Goal: Check status: Check status

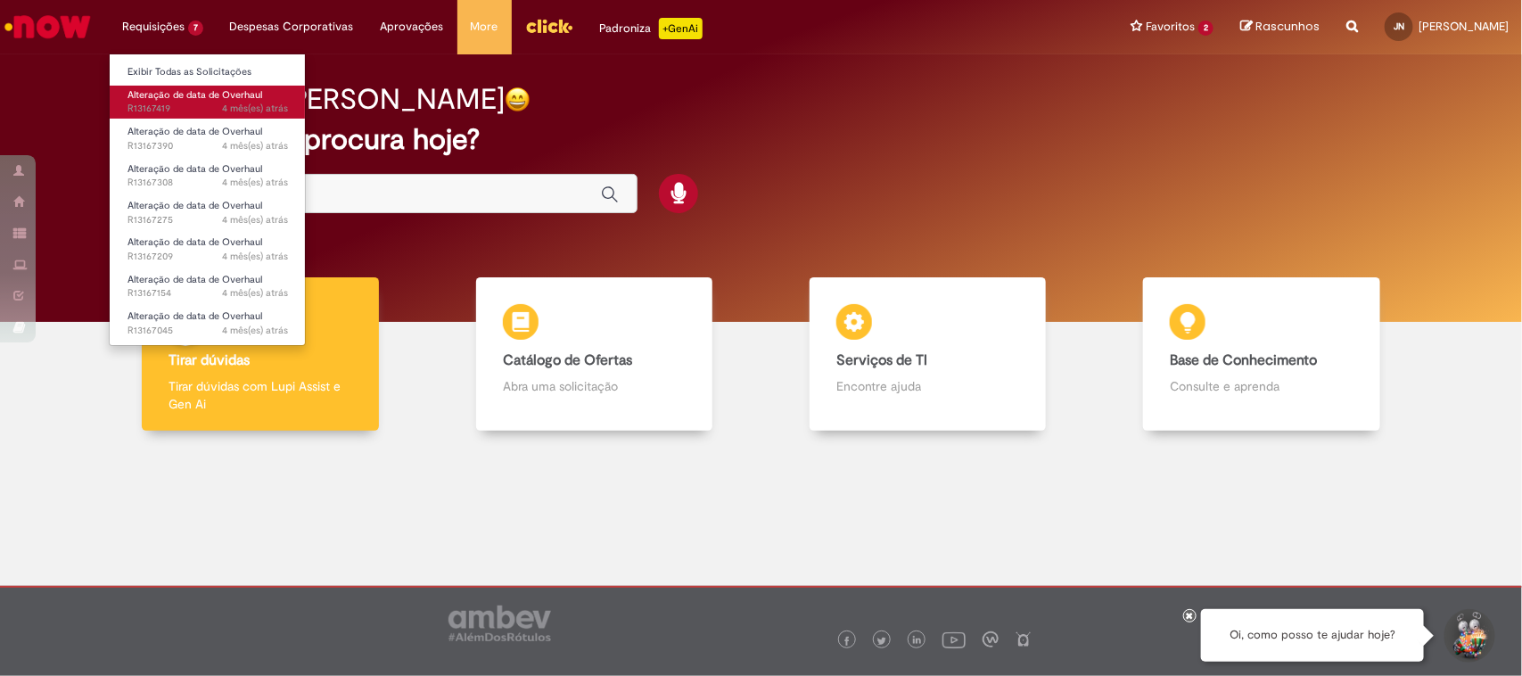
click at [185, 94] on span "Alteração de data de Overhaul" at bounding box center [194, 94] width 135 height 13
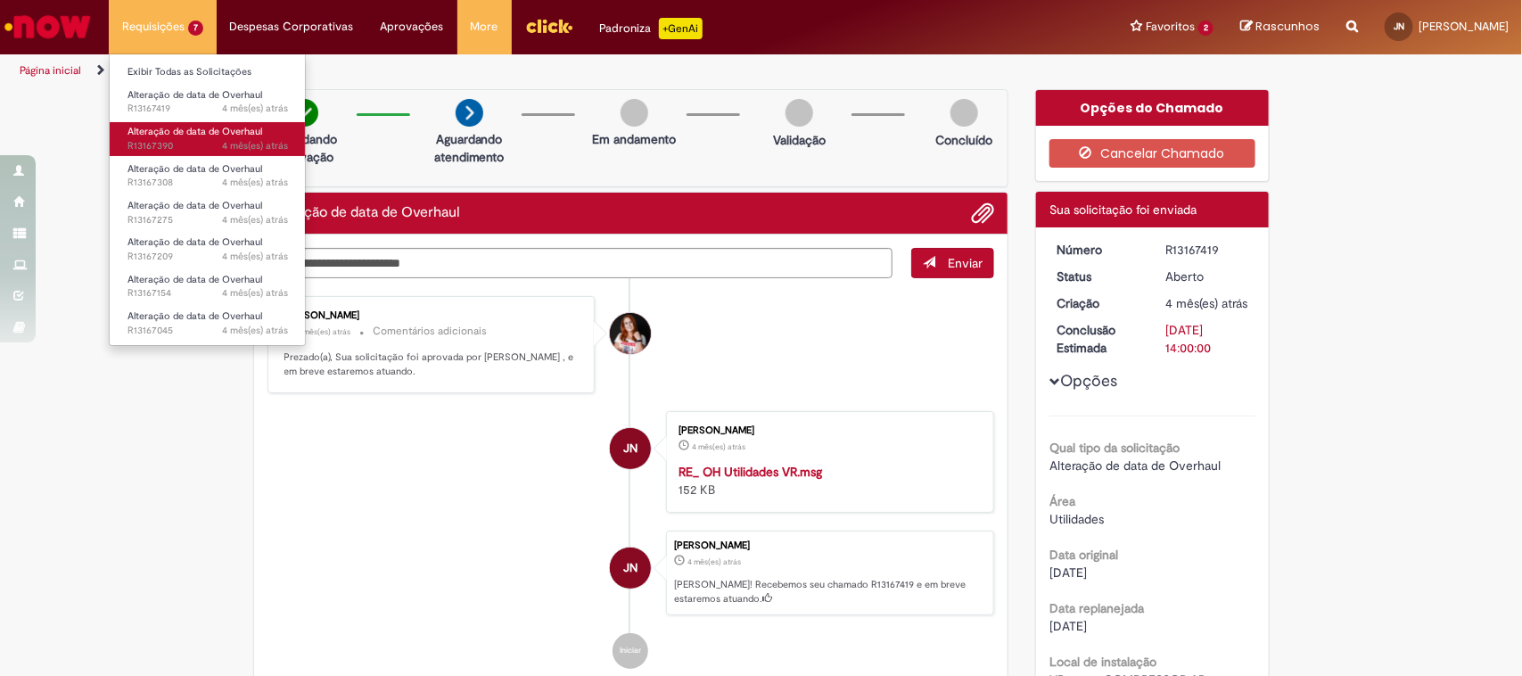
click at [177, 136] on span "Alteração de data de Overhaul" at bounding box center [194, 131] width 135 height 13
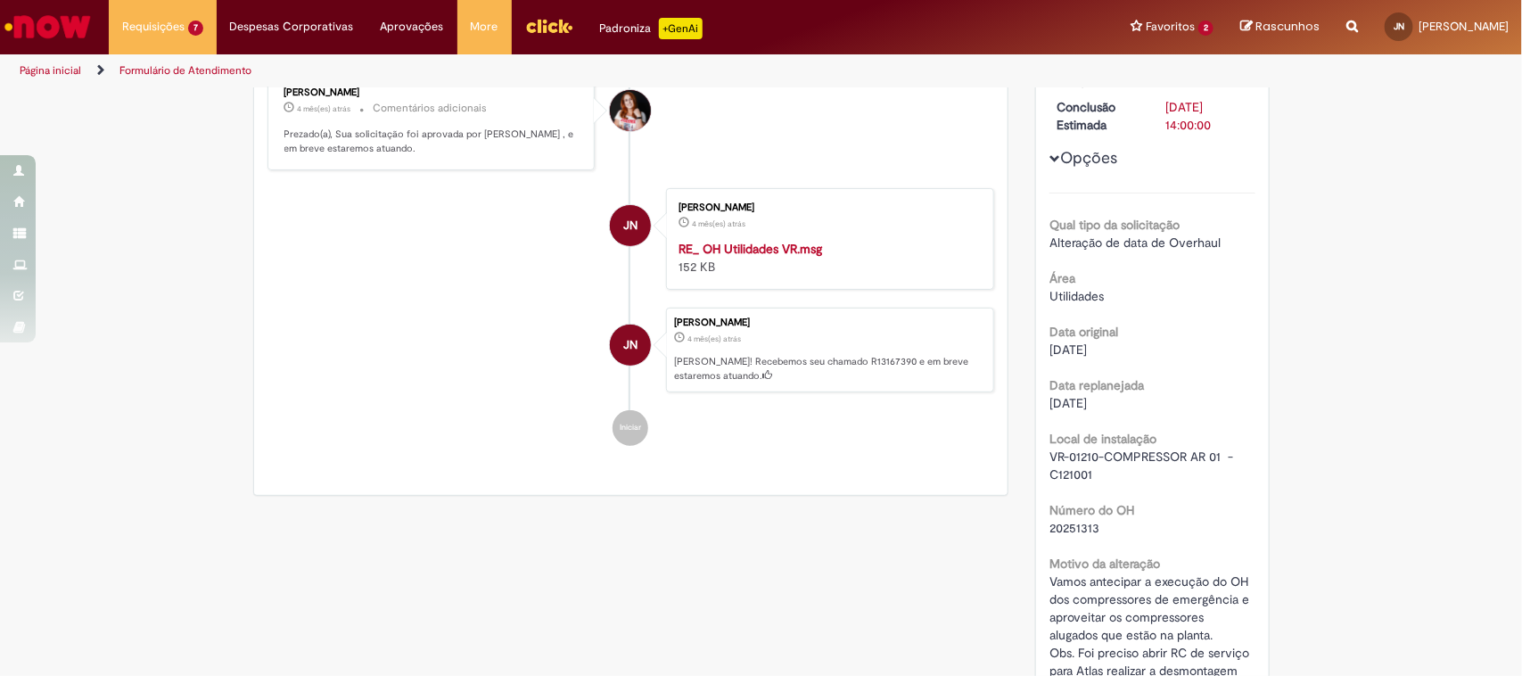
scroll to position [326, 0]
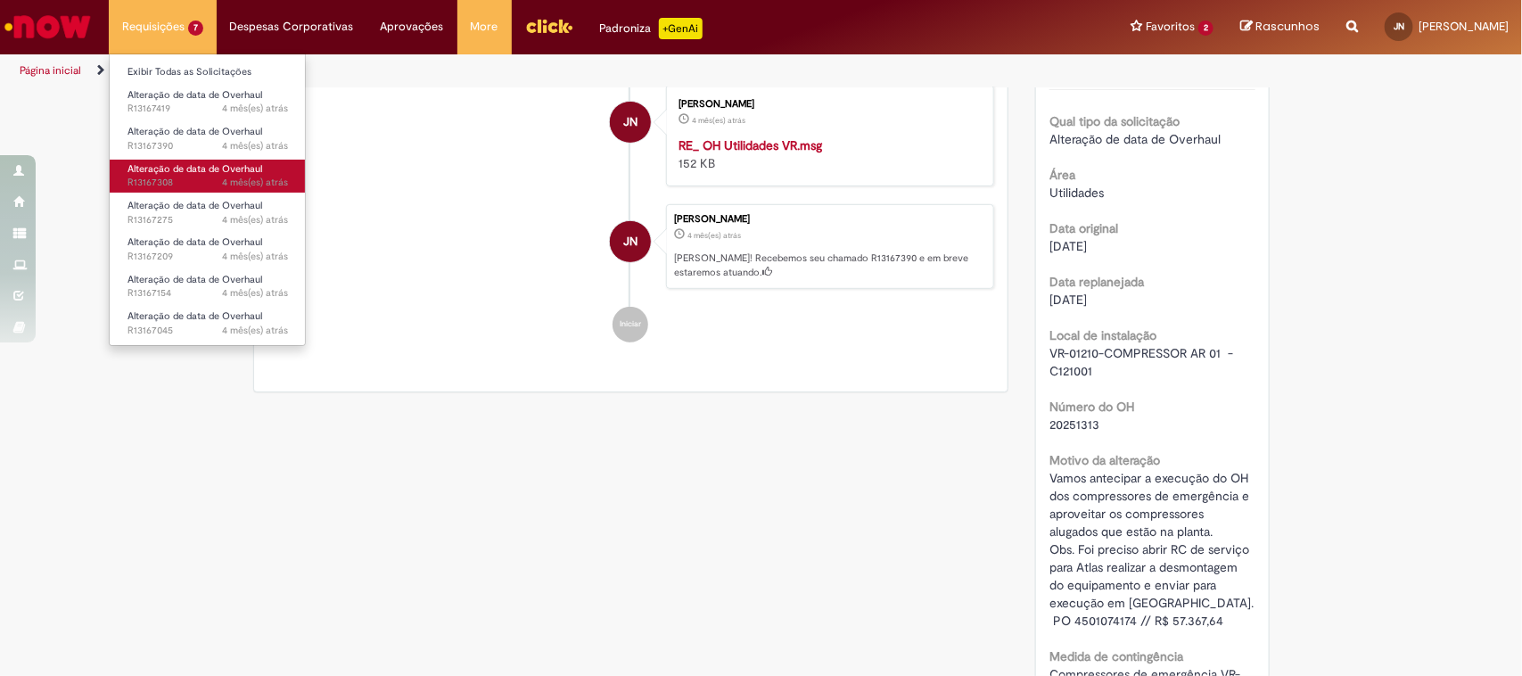
click at [181, 184] on span "4 mês(es) atrás 4 meses atrás R13167308" at bounding box center [207, 183] width 160 height 14
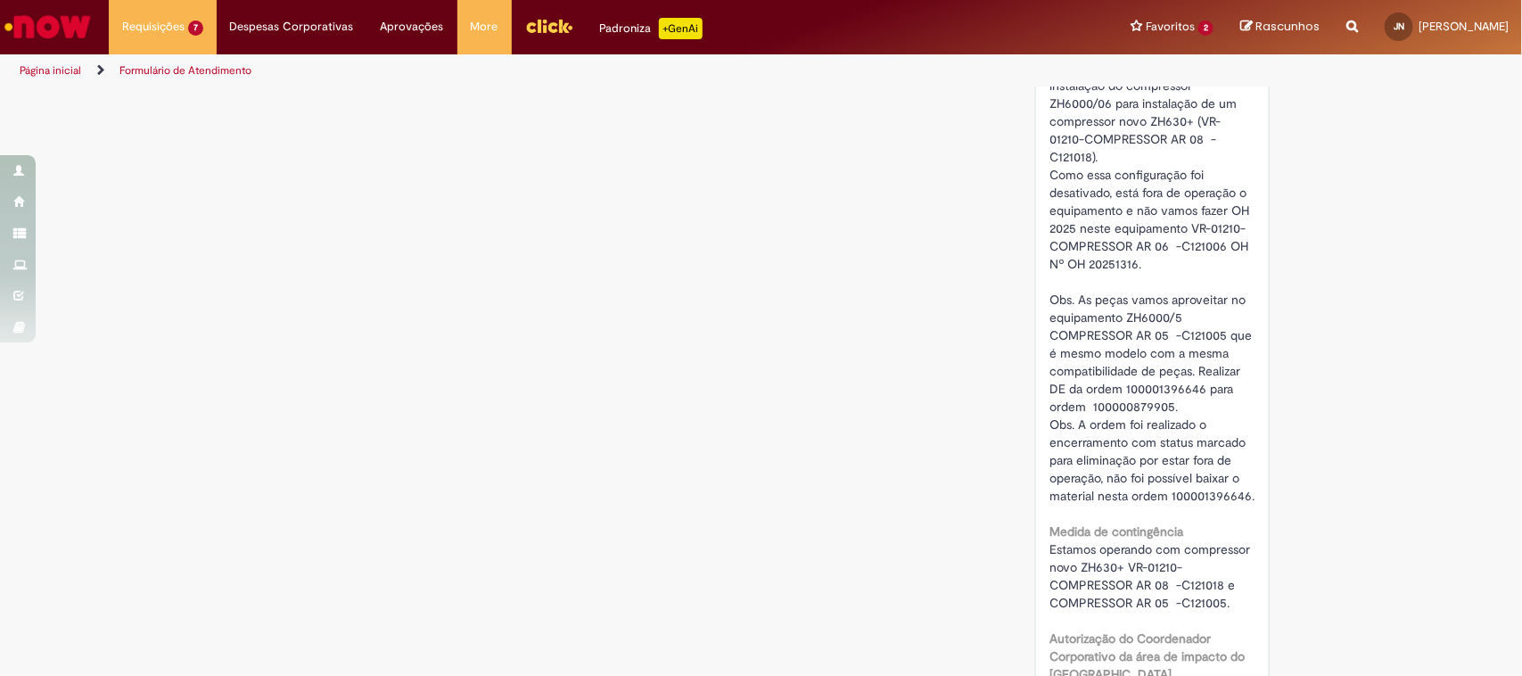
scroll to position [999, 0]
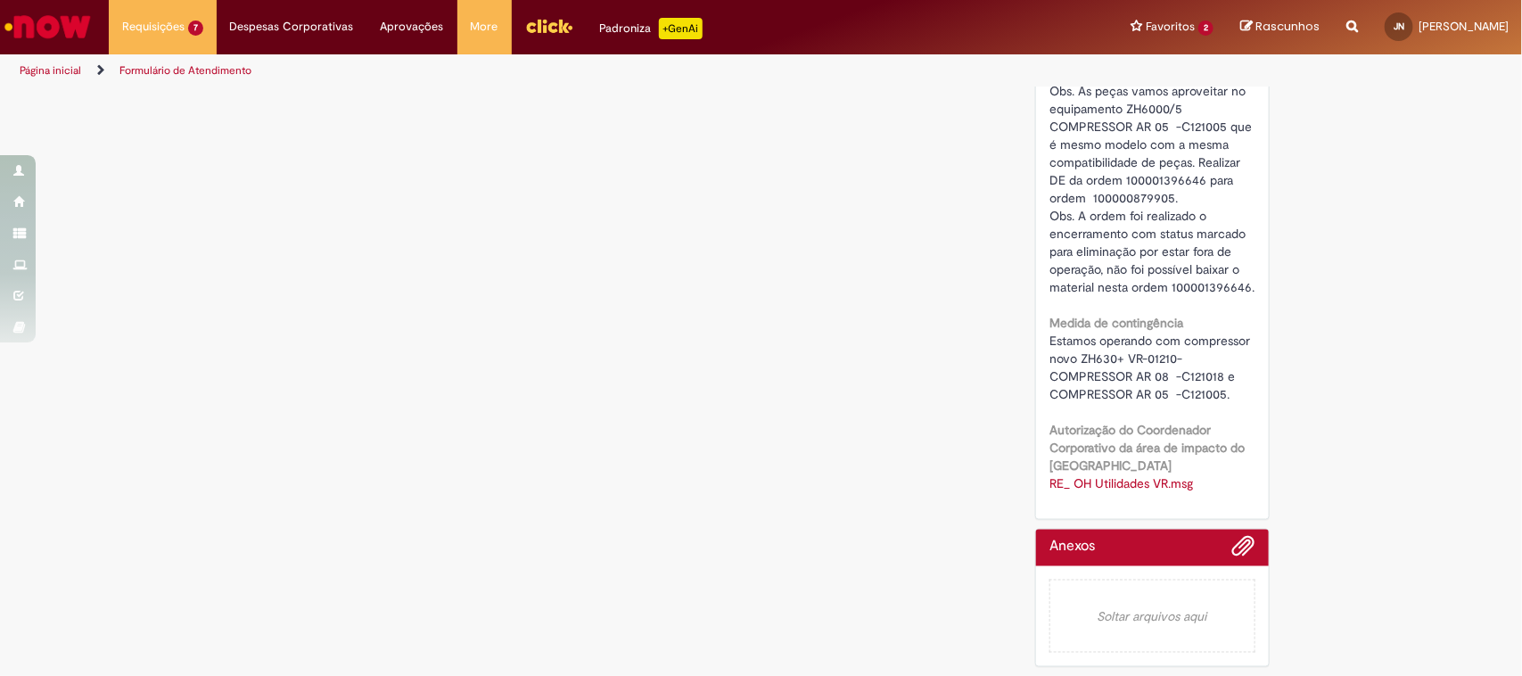
click at [1162, 175] on span "Equipamento foi solicitado as manutenções de OH no ano passado 2024, porem usam…" at bounding box center [1152, 55] width 206 height 480
copy span "100001396646"
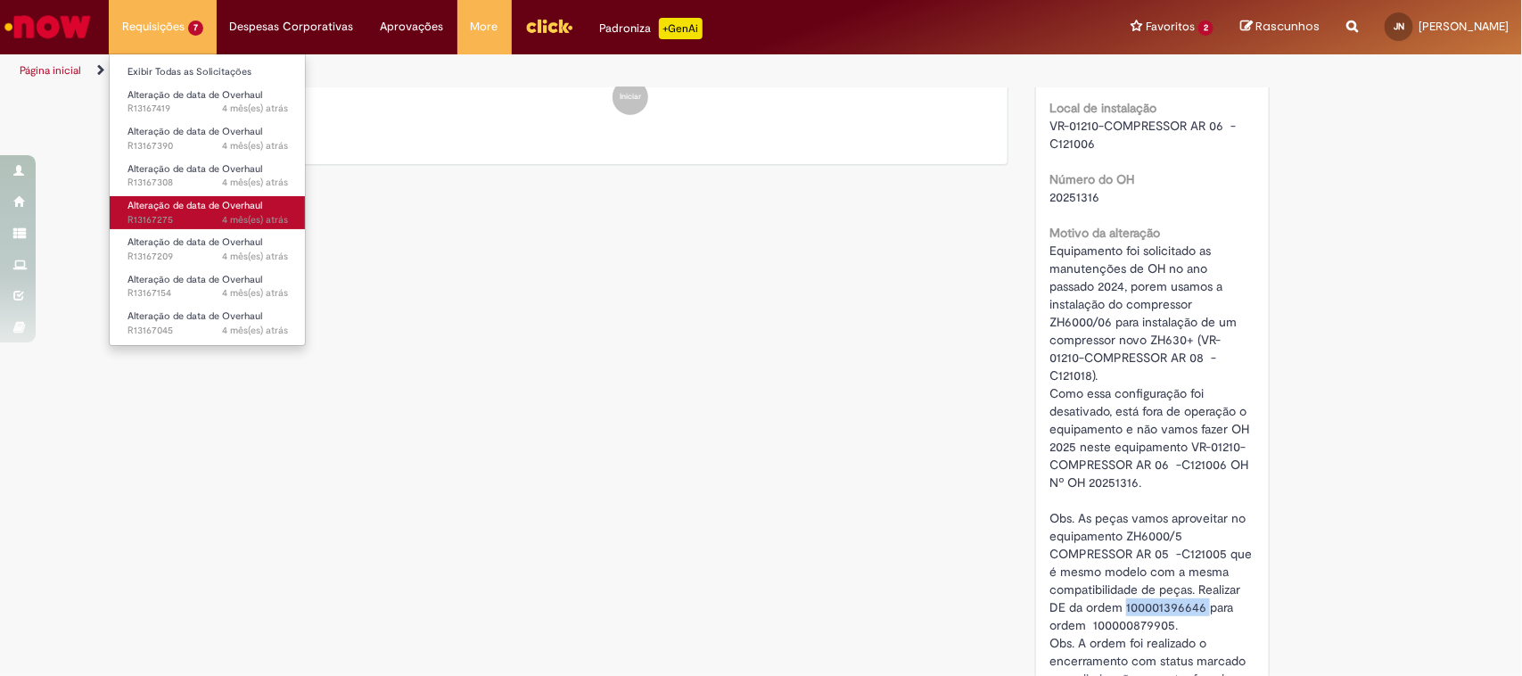
click at [196, 211] on span "Alteração de data de Overhaul" at bounding box center [194, 205] width 135 height 13
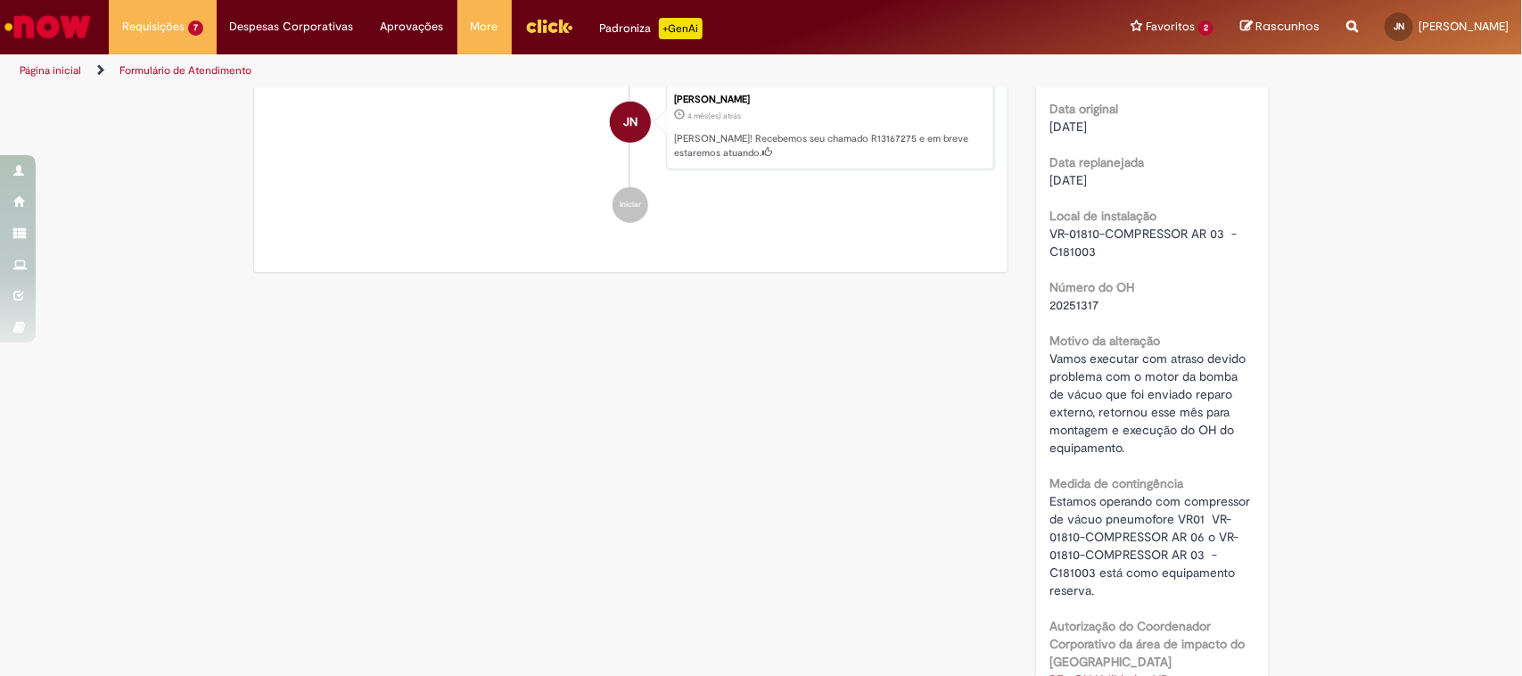
scroll to position [557, 0]
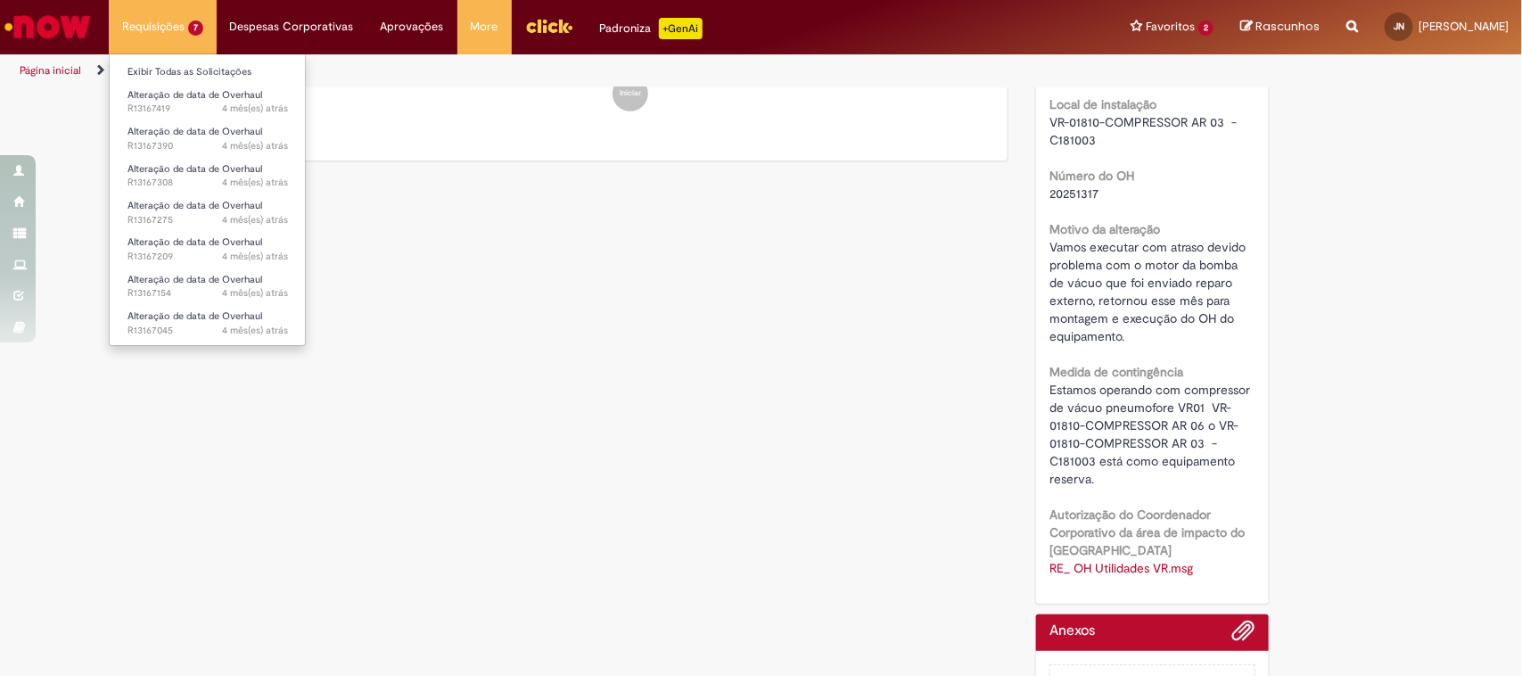
click at [166, 27] on li "Requisições 7 Exibir Todas as Solicitações Alteração de data de Overhaul 4 mês(…" at bounding box center [163, 26] width 108 height 53
click at [207, 263] on span "4 mês(es) atrás 4 meses atrás R13167209" at bounding box center [207, 257] width 160 height 14
